Goal: Navigation & Orientation: Find specific page/section

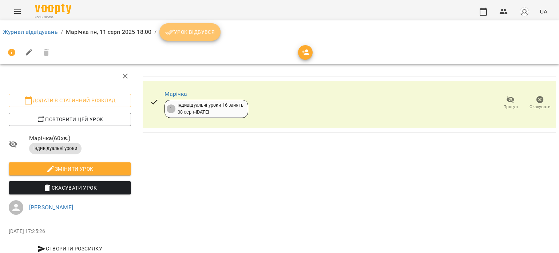
click at [202, 29] on span "Урок відбувся" at bounding box center [189, 32] width 49 height 9
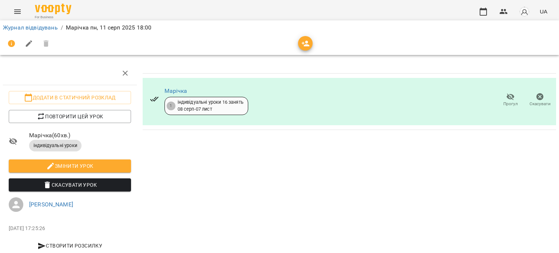
scroll to position [19, 0]
click at [31, 29] on link "Журнал відвідувань" at bounding box center [30, 27] width 55 height 7
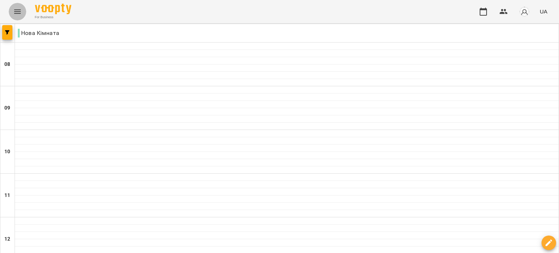
click at [11, 12] on button "Menu" at bounding box center [17, 11] width 17 height 17
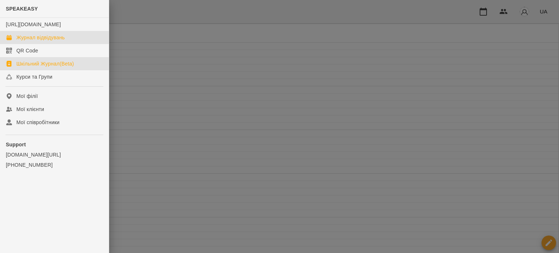
click at [49, 67] on div "Шкільний Журнал(Beta)" at bounding box center [44, 63] width 57 height 7
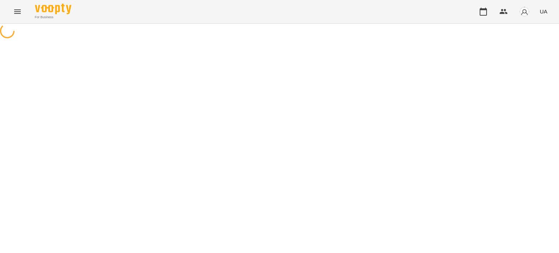
select select "***"
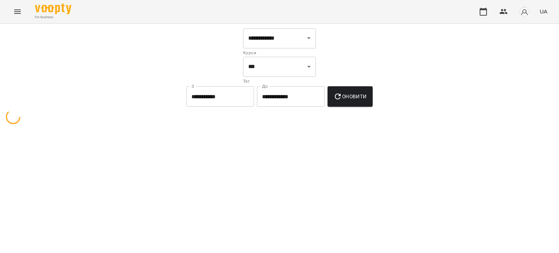
click at [17, 13] on icon "Menu" at bounding box center [17, 11] width 9 height 9
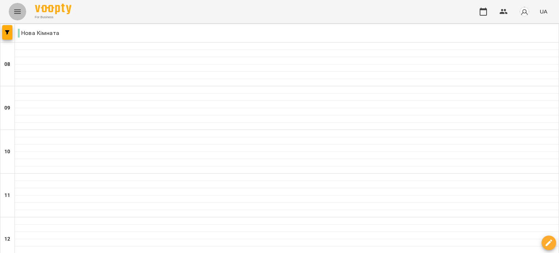
click at [15, 11] on icon "Menu" at bounding box center [17, 11] width 9 height 9
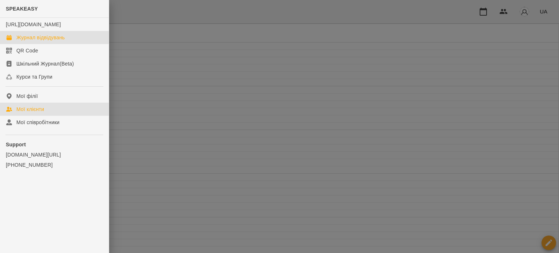
click at [51, 116] on link "Мої клієнти" at bounding box center [54, 109] width 109 height 13
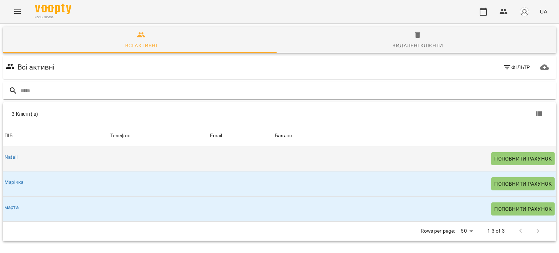
scroll to position [32, 0]
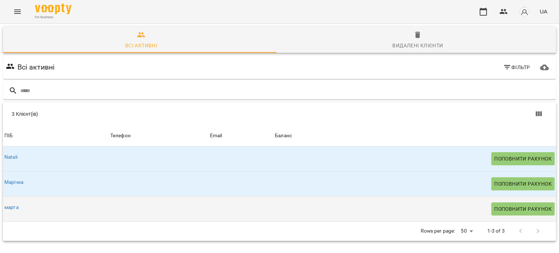
click at [8, 202] on div "марта" at bounding box center [56, 208] width 106 height 13
click at [13, 204] on link "марта" at bounding box center [11, 207] width 14 height 6
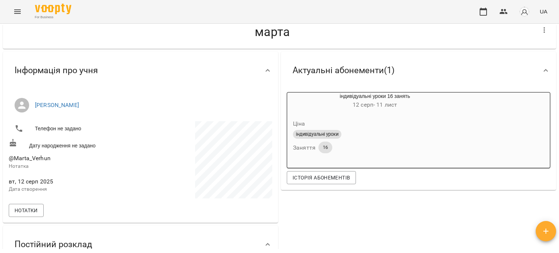
scroll to position [15, 0]
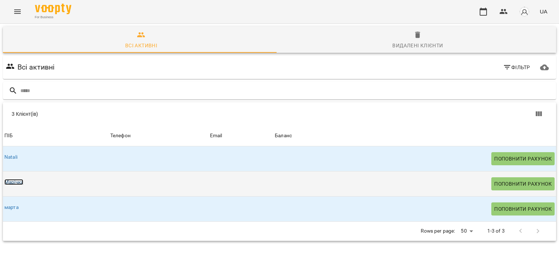
click at [22, 180] on link "Марічка" at bounding box center [13, 182] width 19 height 6
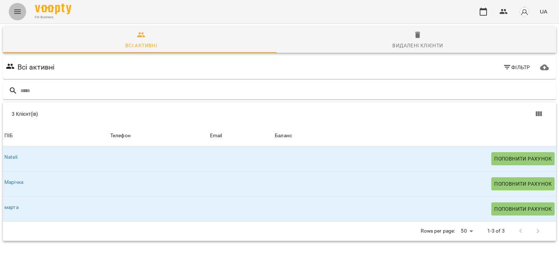
click at [15, 12] on icon "Menu" at bounding box center [17, 11] width 9 height 9
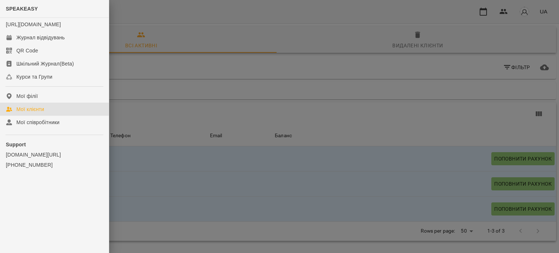
click at [183, 124] on div at bounding box center [279, 126] width 559 height 253
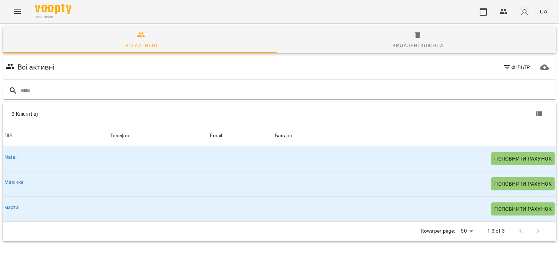
click at [13, 3] on div "For Business UA" at bounding box center [279, 11] width 559 height 23
click at [13, 12] on icon "Menu" at bounding box center [17, 11] width 9 height 9
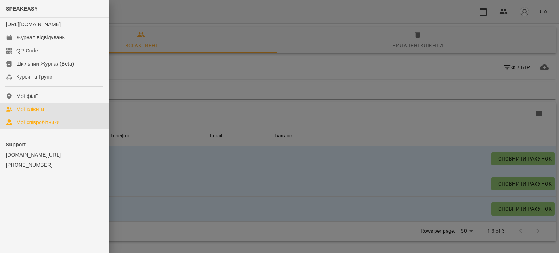
click at [39, 126] on div "Мої співробітники" at bounding box center [37, 122] width 43 height 7
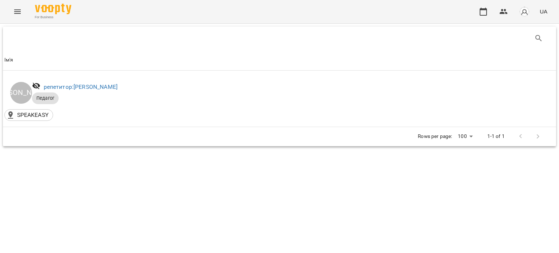
click at [11, 11] on button "Menu" at bounding box center [17, 11] width 17 height 17
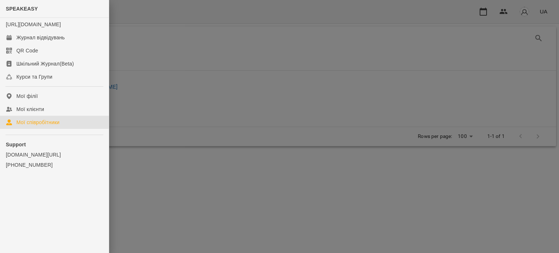
click at [319, 51] on div at bounding box center [279, 126] width 559 height 253
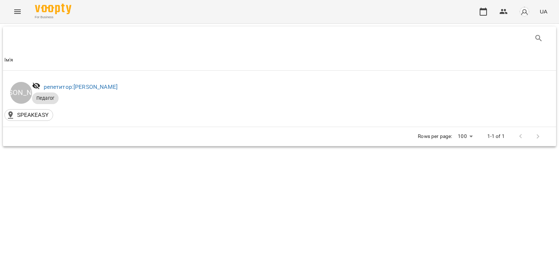
click at [528, 11] on img "button" at bounding box center [524, 12] width 10 height 10
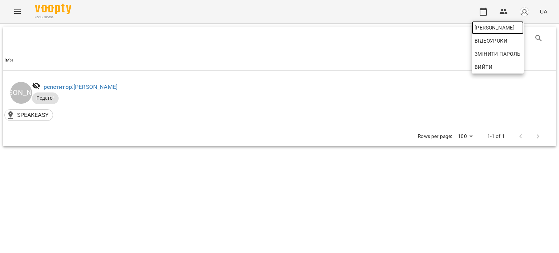
click at [504, 25] on span "[PERSON_NAME]" at bounding box center [497, 27] width 46 height 9
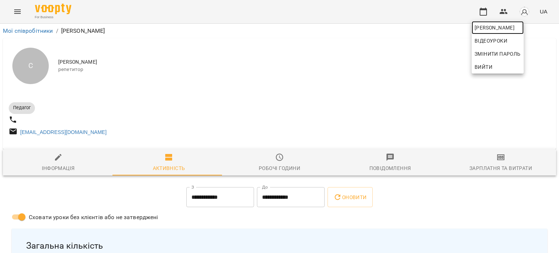
click at [515, 29] on span "[PERSON_NAME]" at bounding box center [497, 27] width 46 height 9
click at [74, 70] on div at bounding box center [279, 126] width 559 height 253
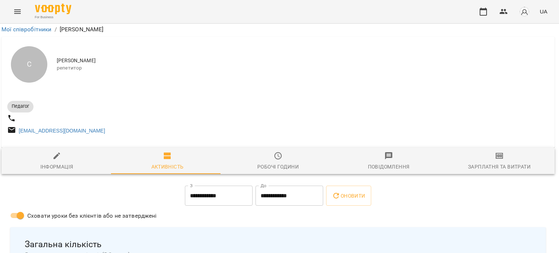
scroll to position [422, 1]
